Goal: Information Seeking & Learning: Understand process/instructions

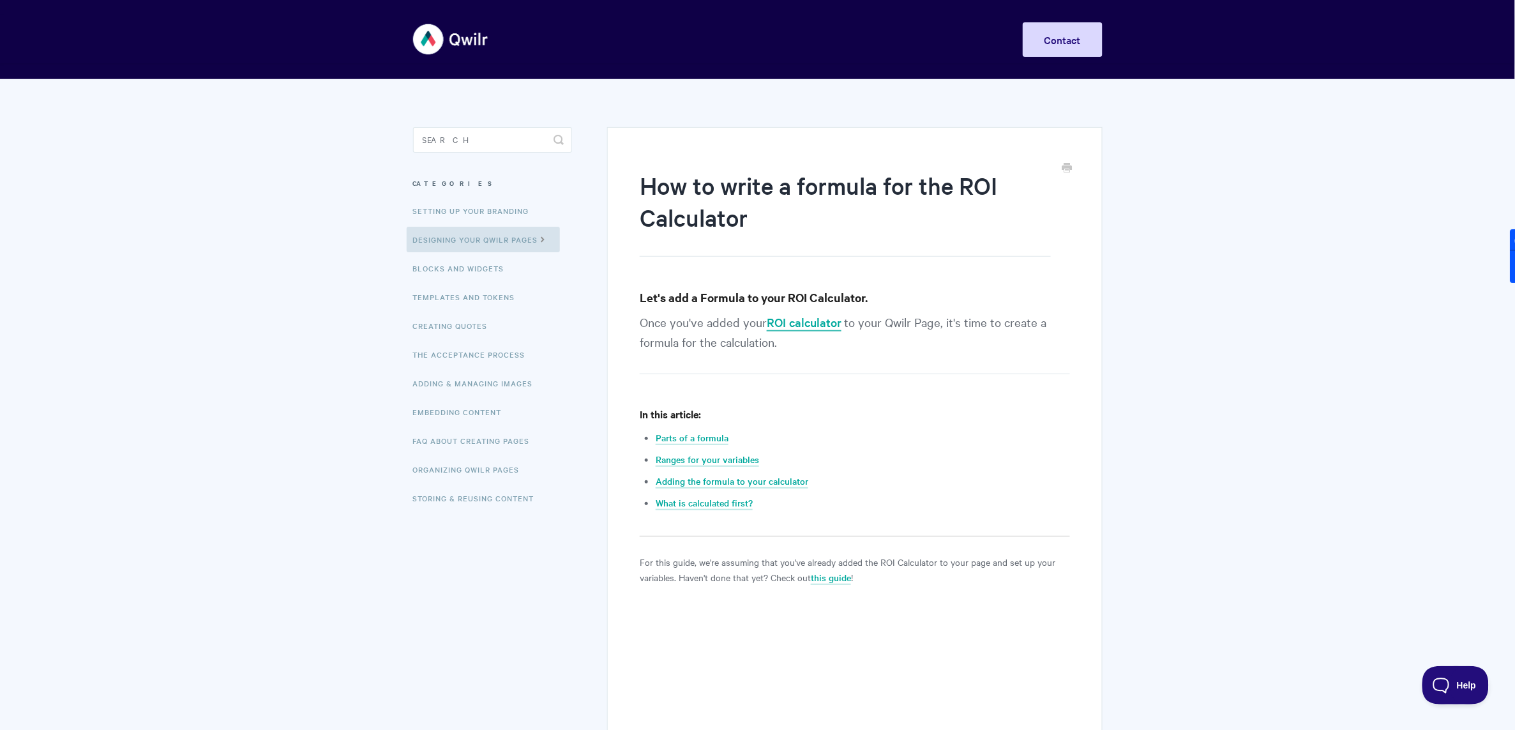
click at [799, 323] on link "ROI calculator" at bounding box center [804, 322] width 75 height 17
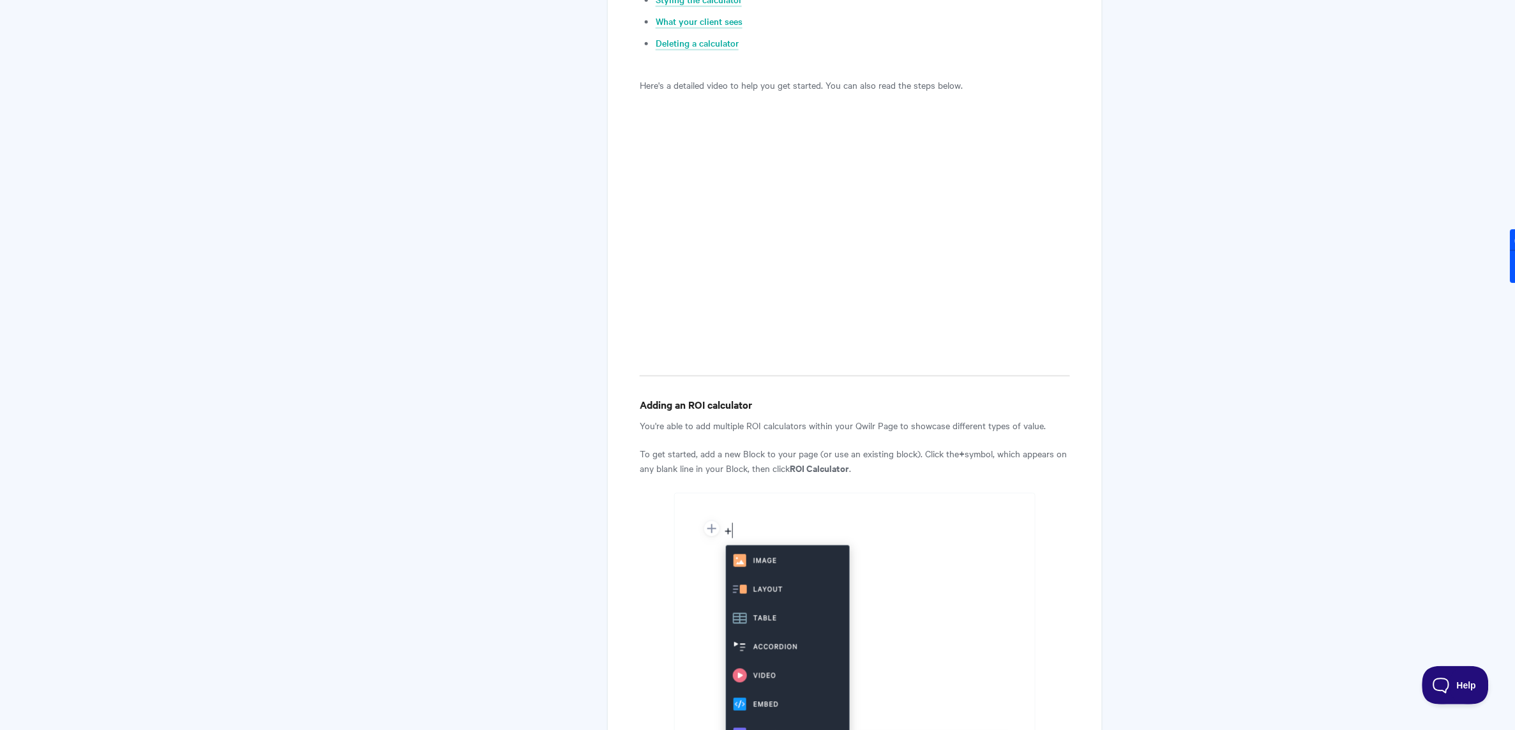
scroll to position [546, 0]
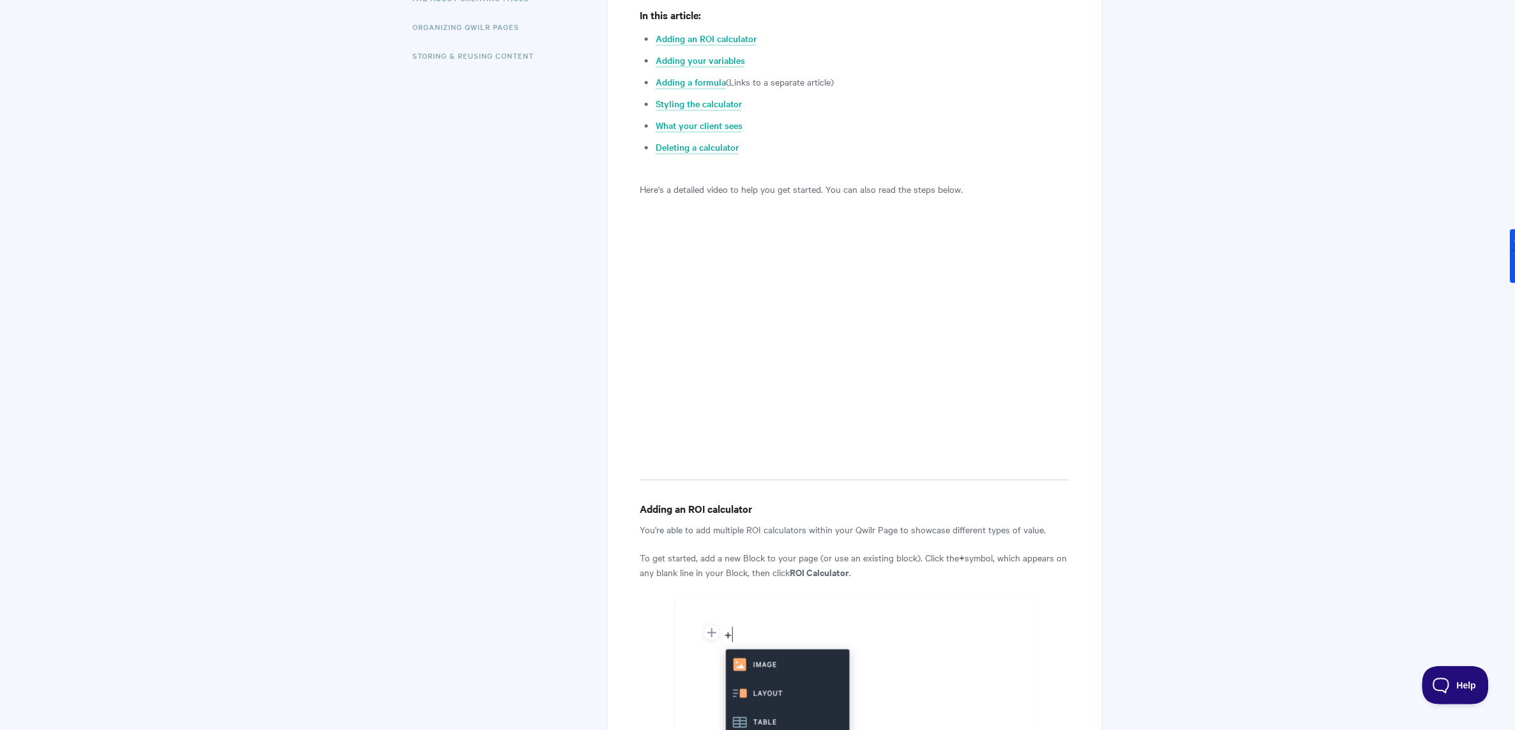
scroll to position [412, 0]
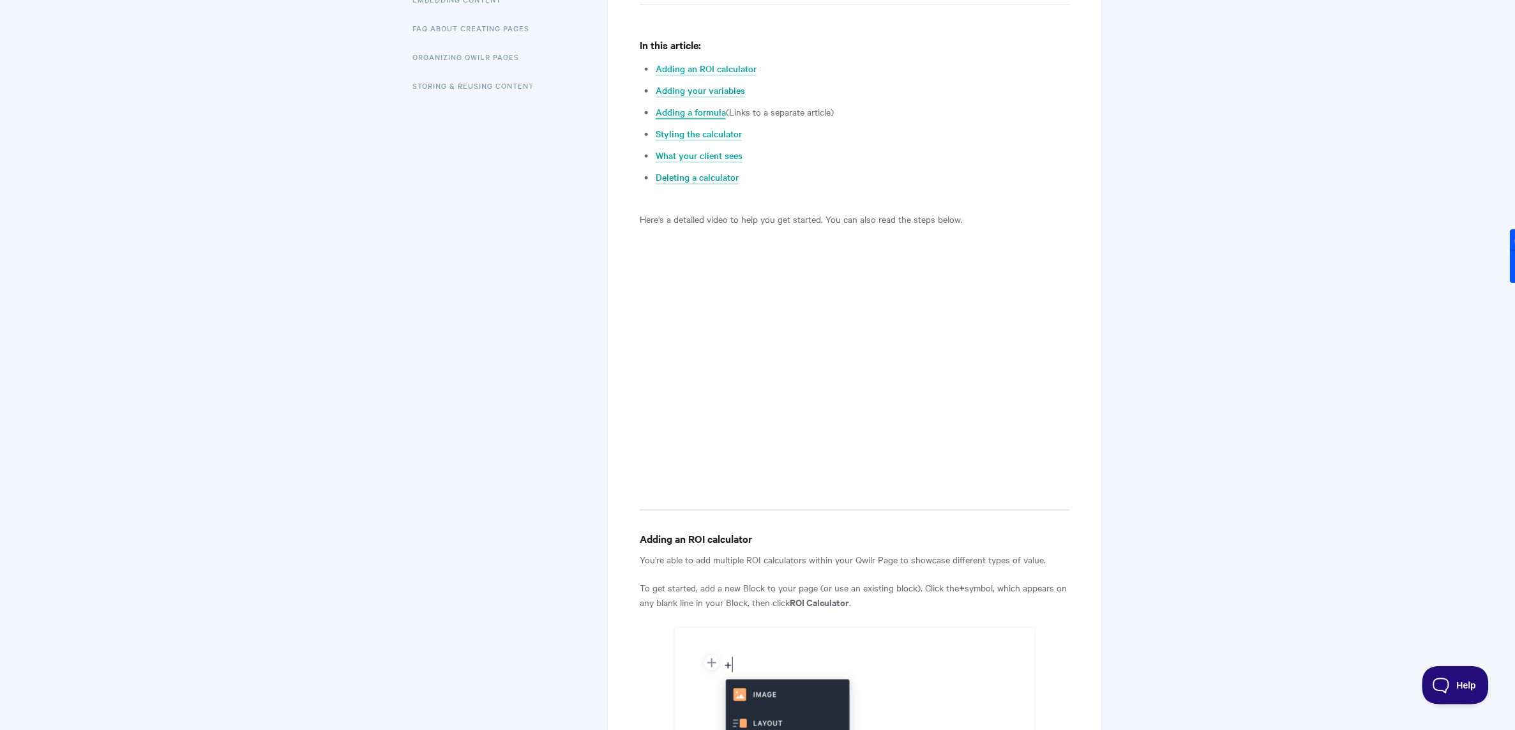
click at [681, 115] on link "Adding a formula" at bounding box center [691, 112] width 70 height 14
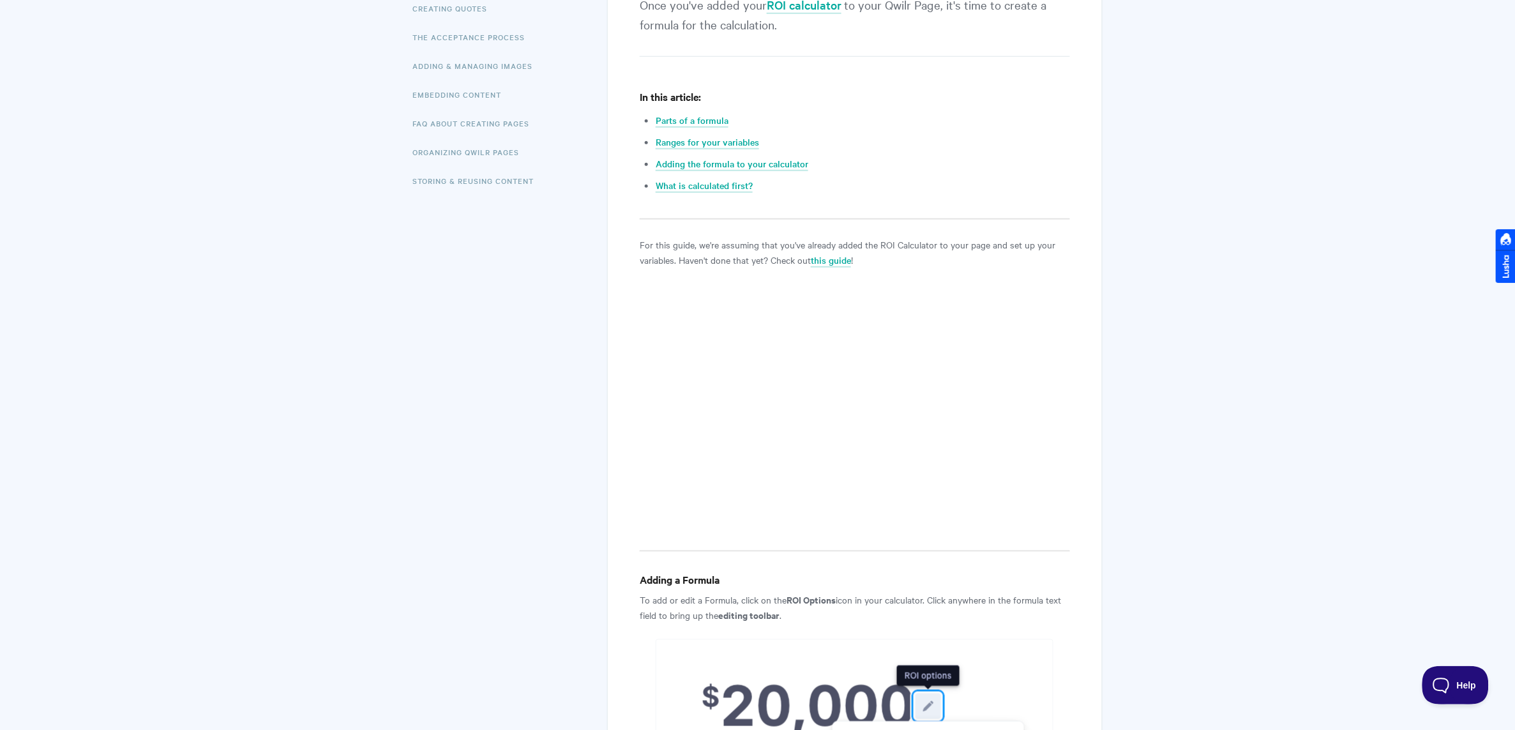
scroll to position [322, 0]
